Goal: Check status

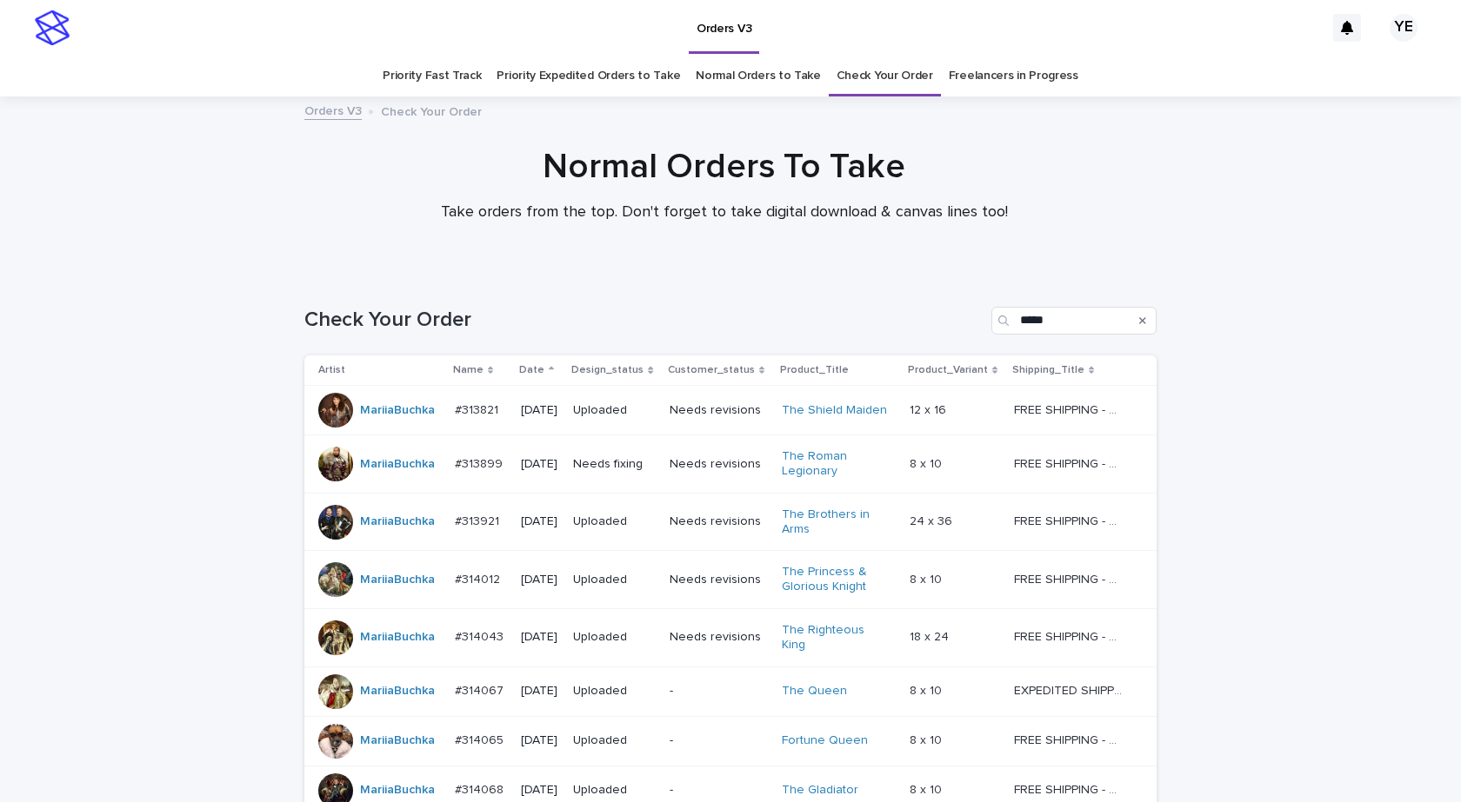
scroll to position [715, 0]
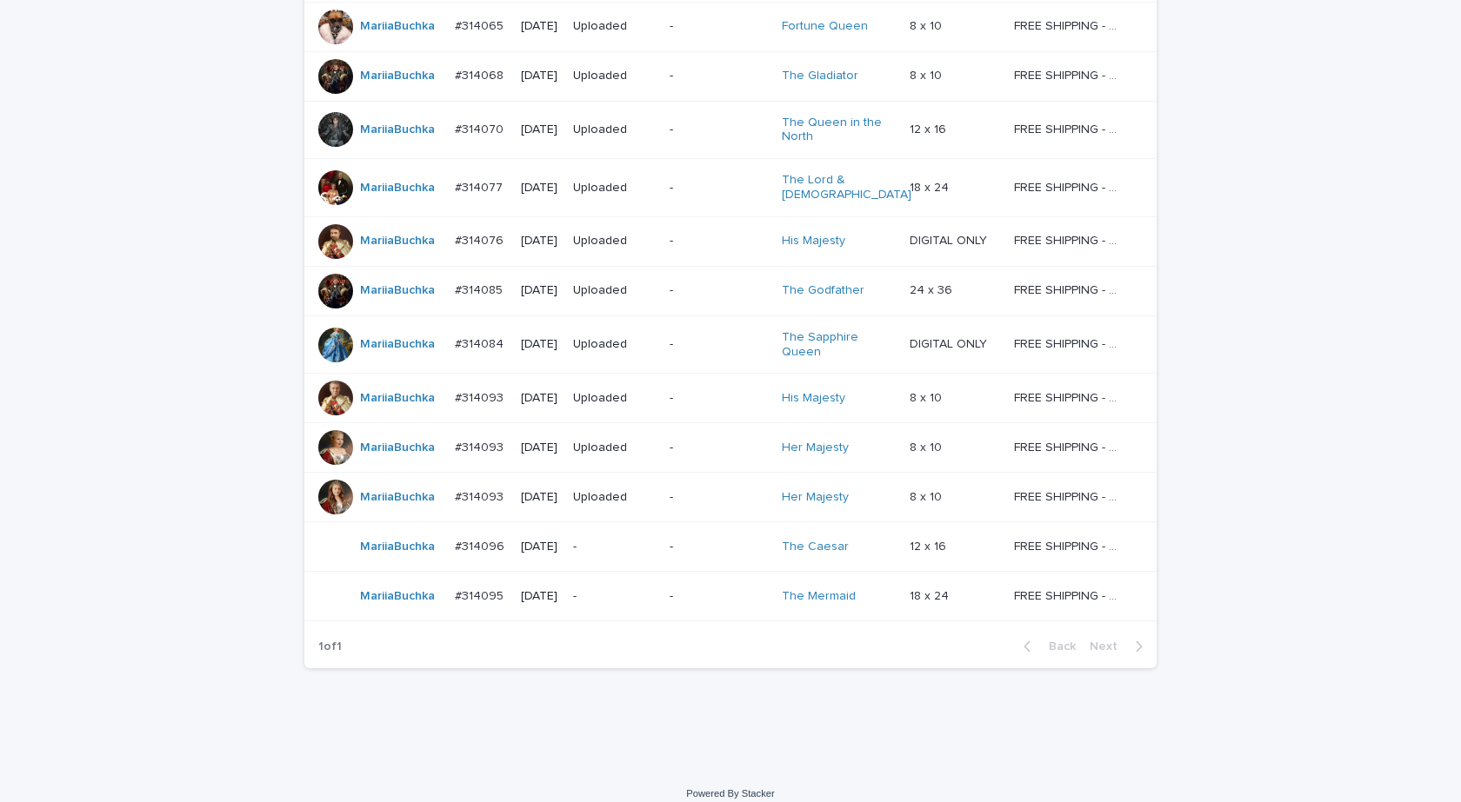
click at [407, 401] on td "MariiaBuchka" at bounding box center [375, 399] width 143 height 50
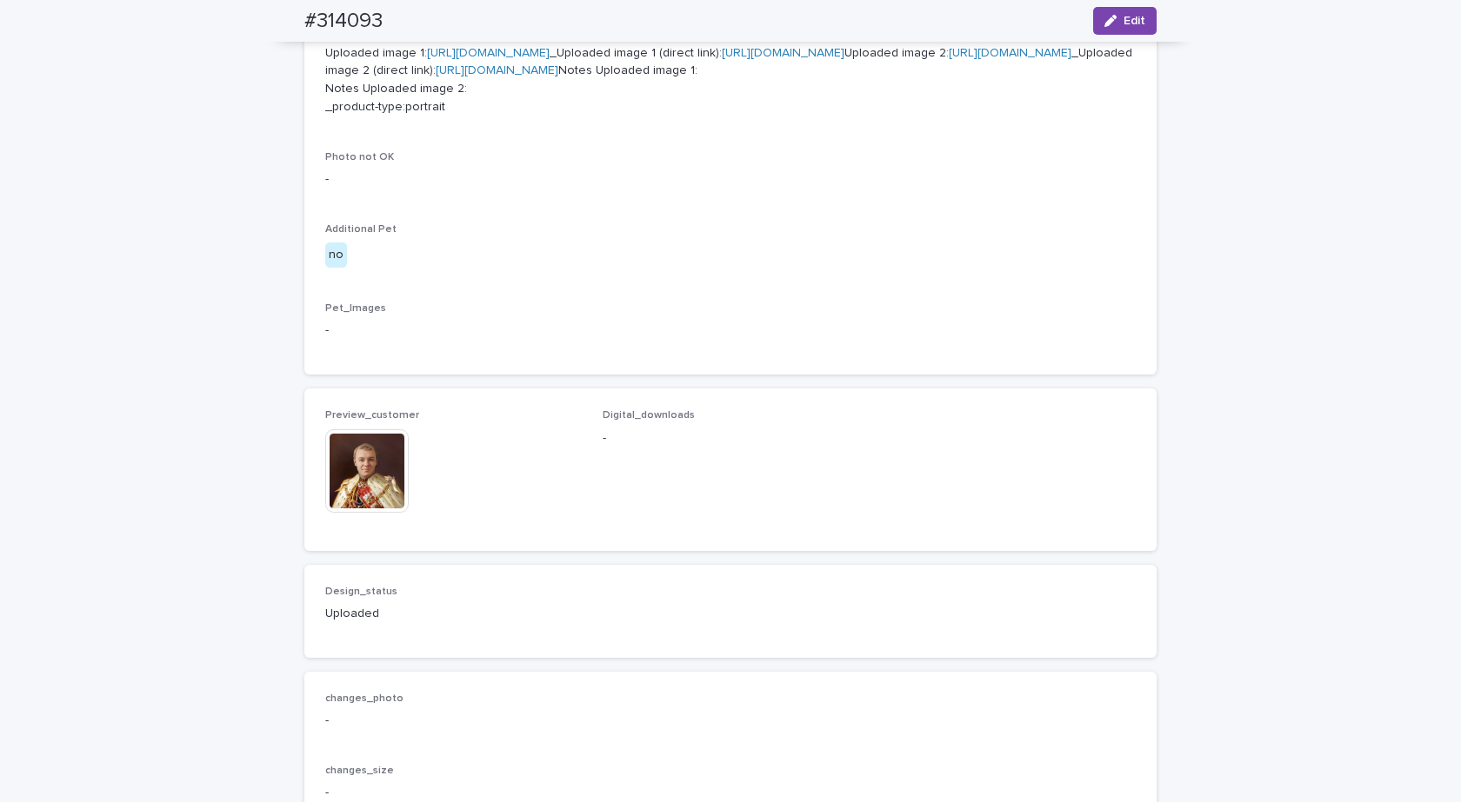
scroll to position [956, 0]
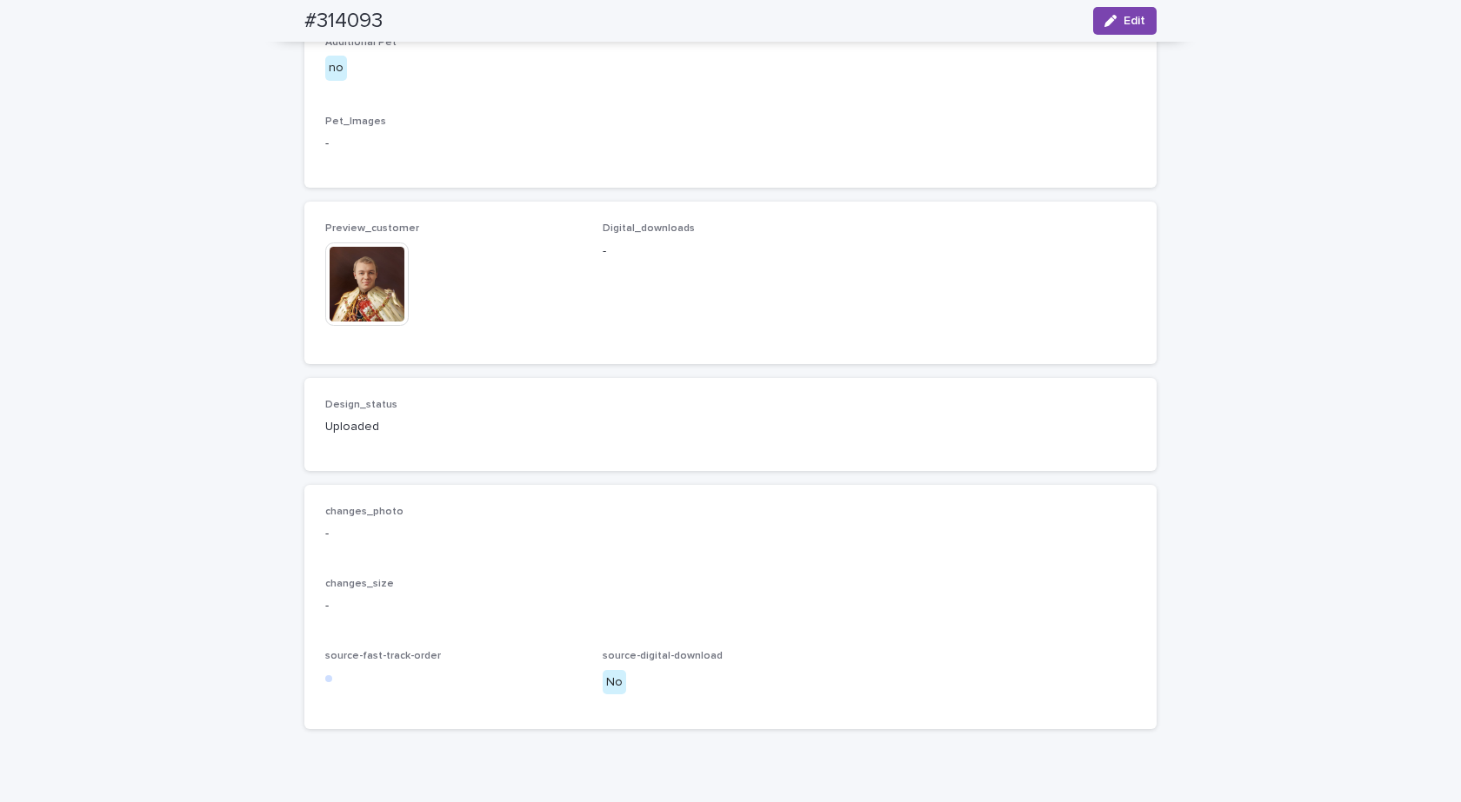
click at [356, 326] on img at bounding box center [366, 284] width 83 height 83
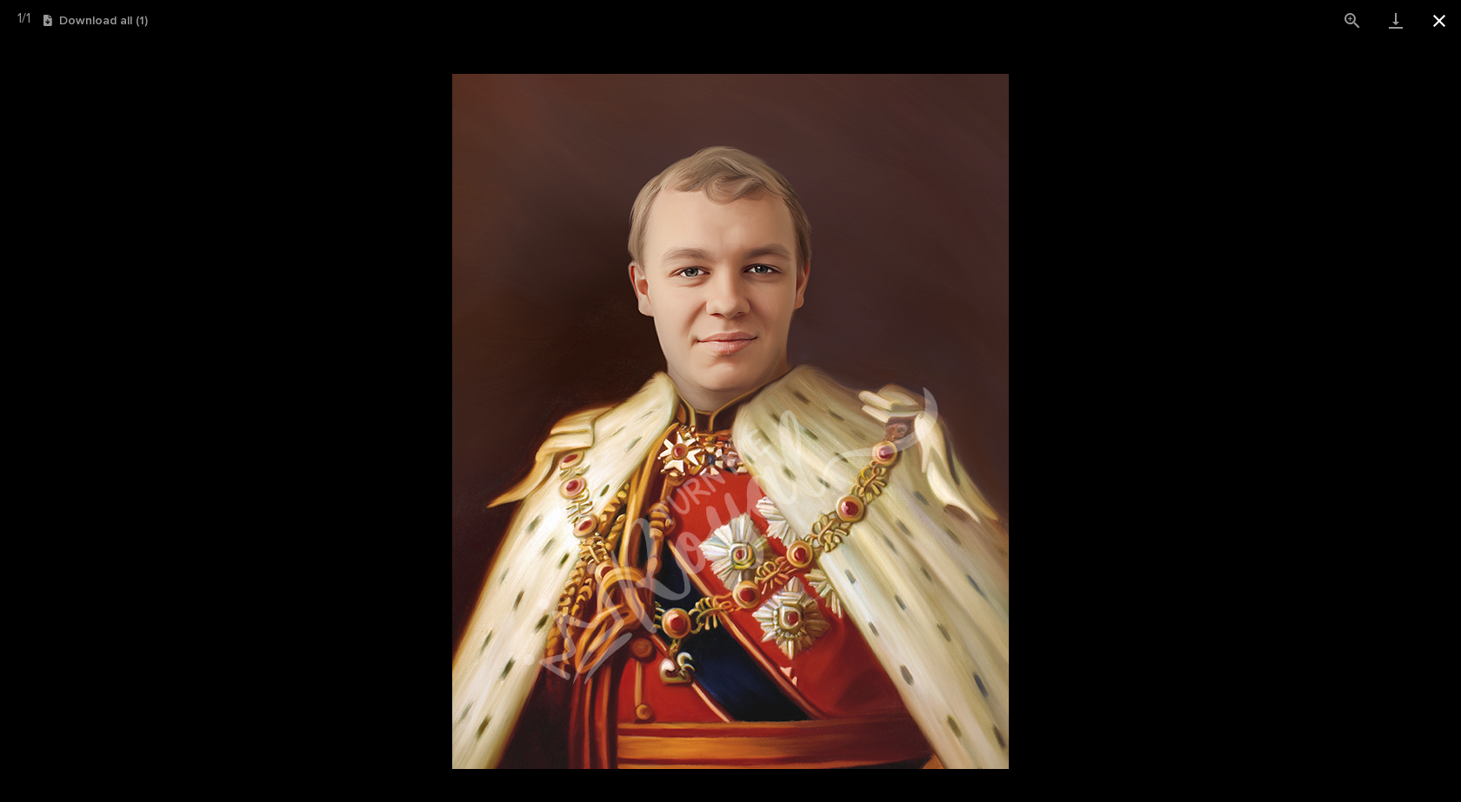
click at [1435, 25] on button "Close gallery" at bounding box center [1438, 20] width 43 height 41
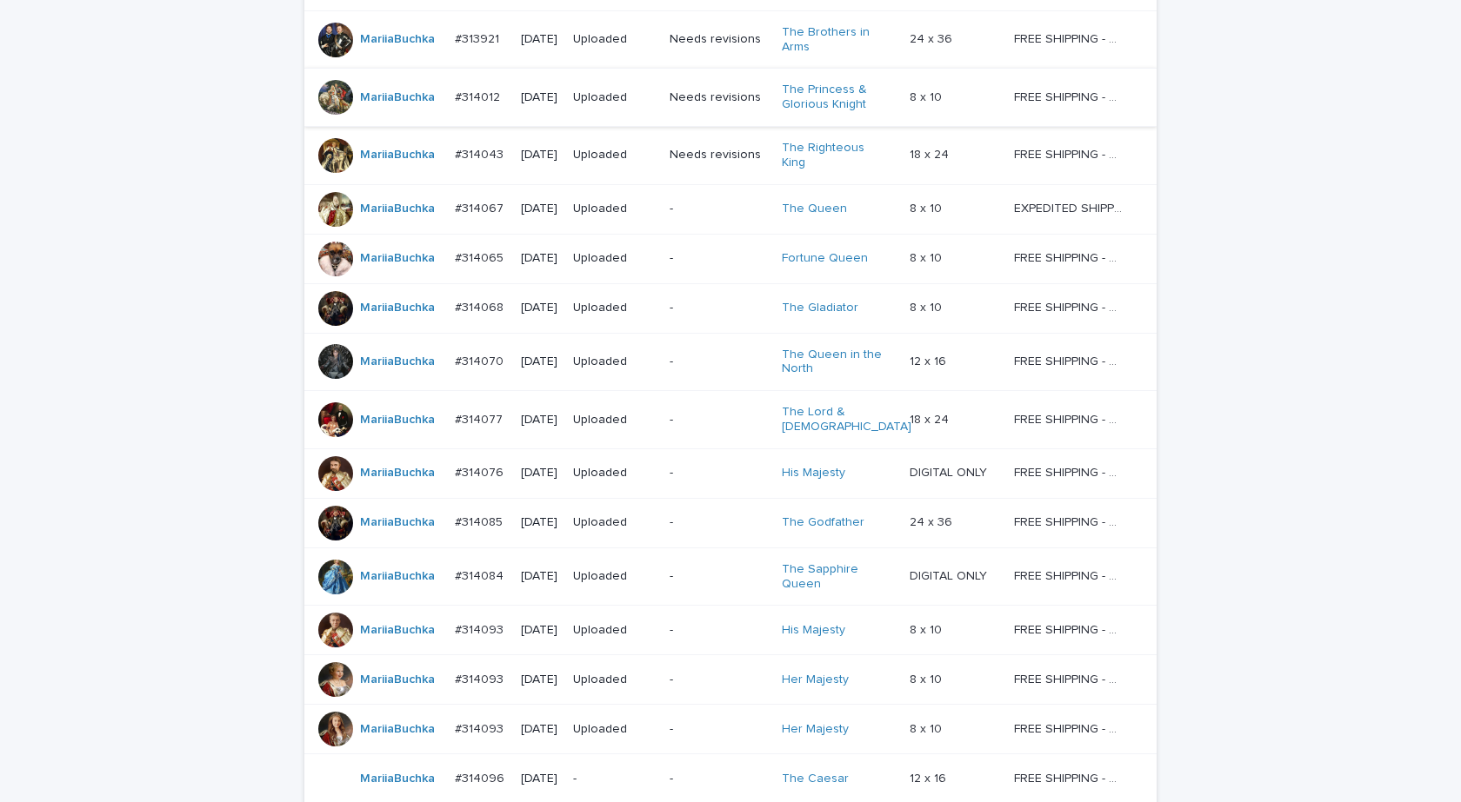
scroll to position [454, 0]
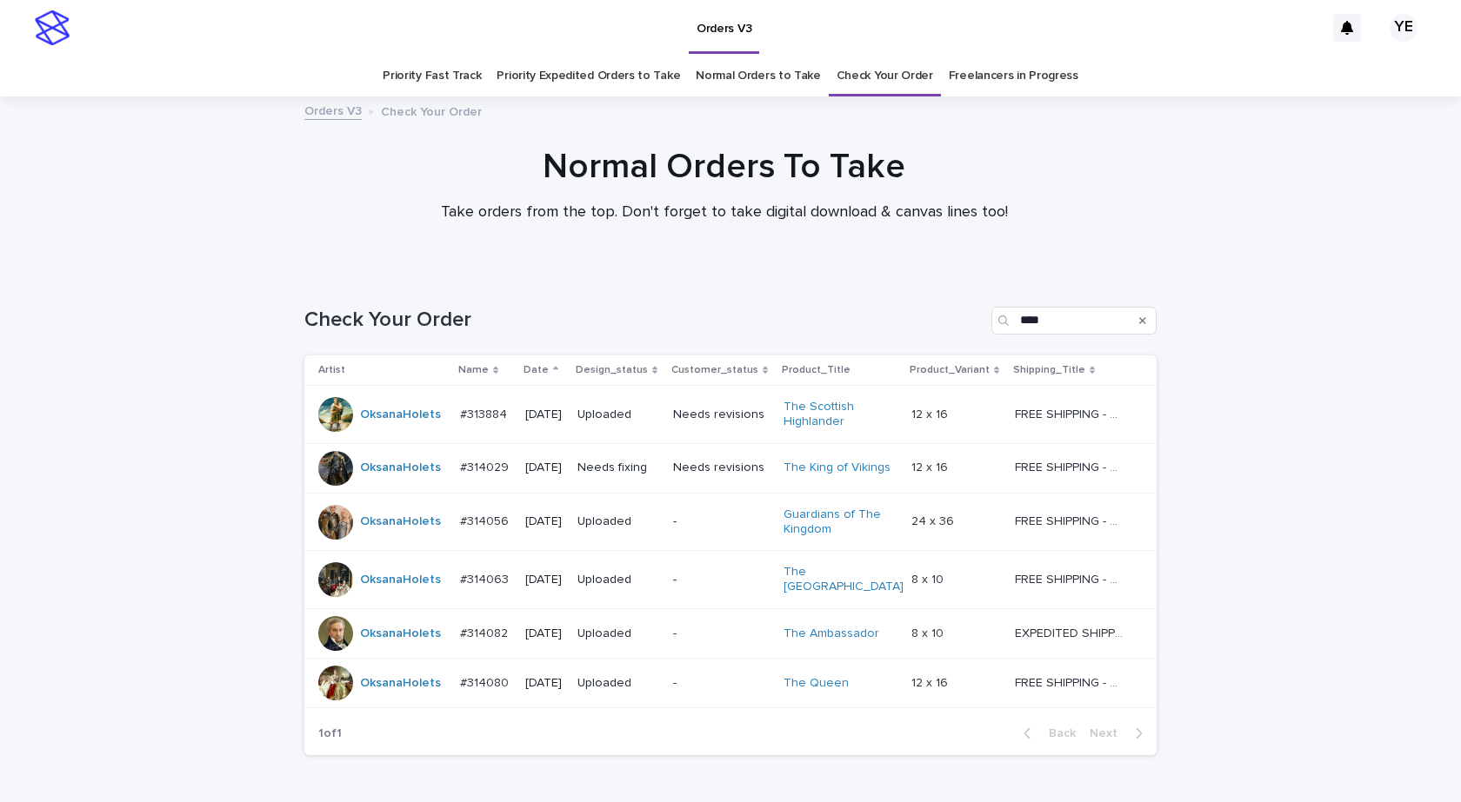
scroll to position [95, 0]
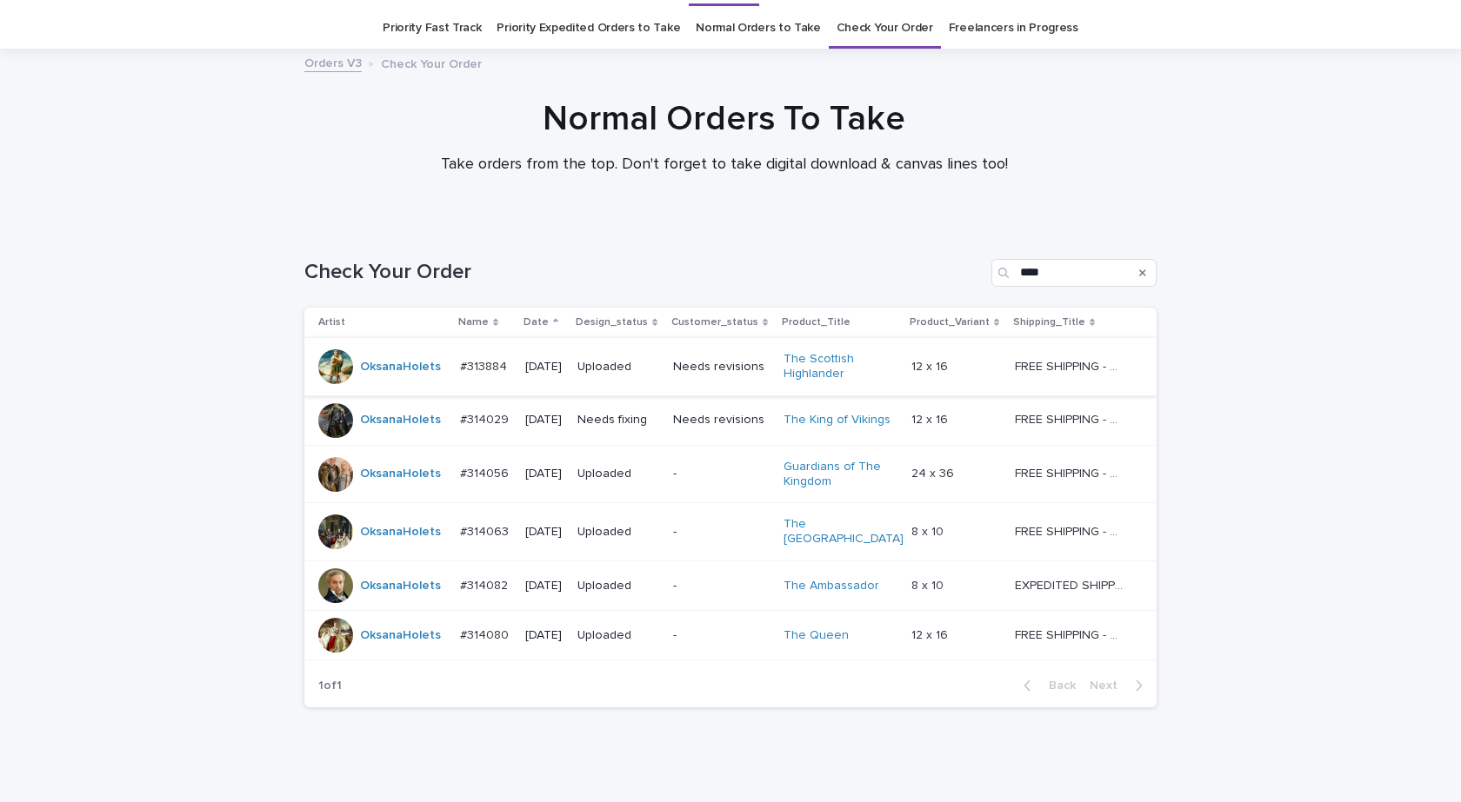
scroll to position [95, 0]
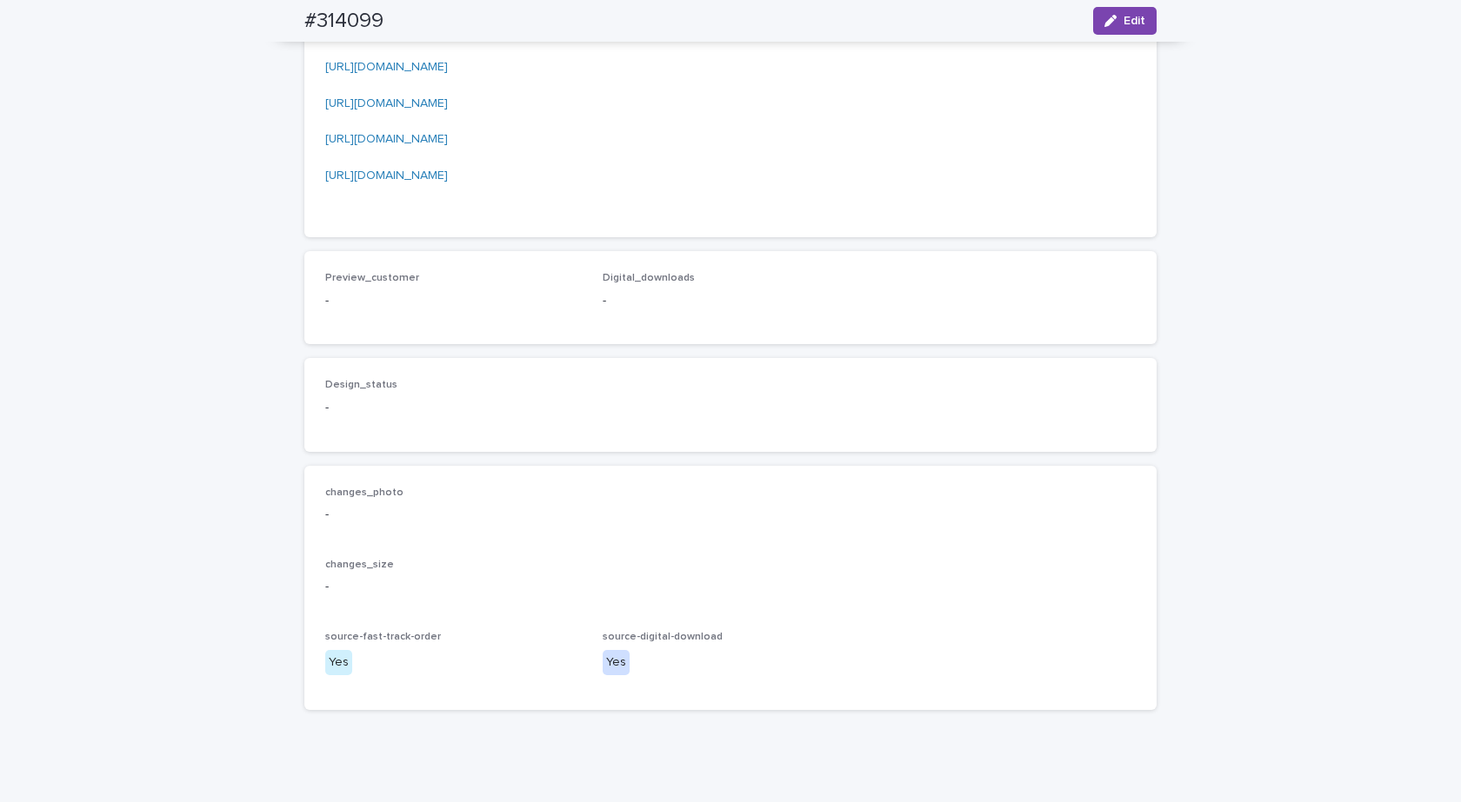
scroll to position [2260, 0]
